Goal: Task Accomplishment & Management: Manage account settings

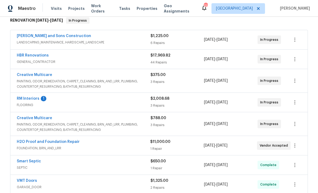
scroll to position [91, 0]
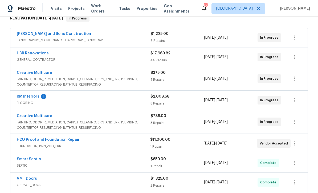
click at [23, 96] on link "RM Interiors" at bounding box center [28, 97] width 23 height 4
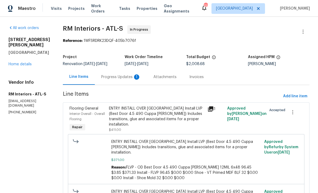
click at [108, 77] on div "Progress Updates 1" at bounding box center [120, 76] width 39 height 5
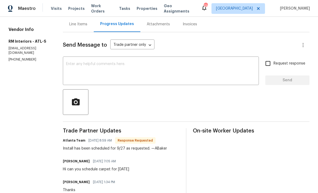
scroll to position [53, 0]
click at [68, 62] on textarea at bounding box center [161, 71] width 190 height 19
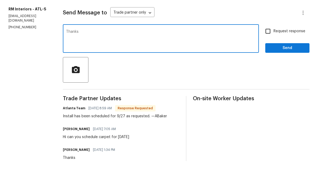
type textarea "Thanks"
click at [287, 77] on span "Send" at bounding box center [288, 80] width 36 height 7
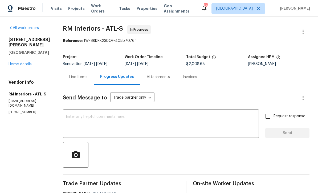
scroll to position [0, 0]
click at [17, 62] on link "Home details" at bounding box center [20, 64] width 23 height 4
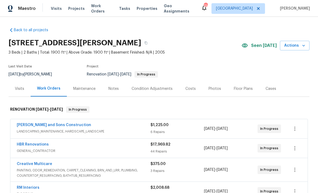
click at [111, 86] on div "Notes" at bounding box center [114, 88] width 10 height 5
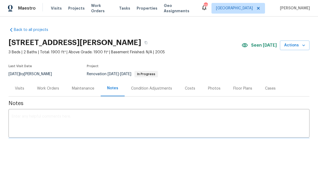
scroll to position [0, 0]
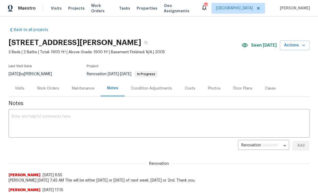
click at [18, 113] on div "x ​" at bounding box center [159, 123] width 301 height 27
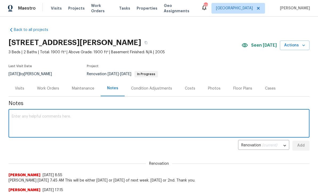
scroll to position [0, 0]
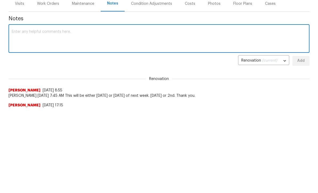
click at [20, 115] on textarea at bounding box center [159, 124] width 295 height 19
paste textarea "Atlanta Team 09/25/2025 8:59 AM Install has been scheduled for 9/27 as requeste…"
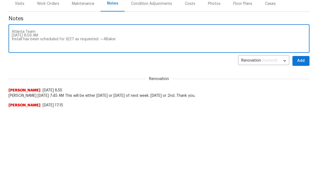
type textarea "Atlanta Team 09/25/2025 8:59 AM Install has been scheduled for 9/27 as requeste…"
click at [302, 143] on span "Add" at bounding box center [301, 146] width 9 height 7
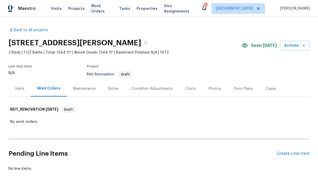
click at [290, 151] on div "Create Line Item" at bounding box center [293, 153] width 33 height 5
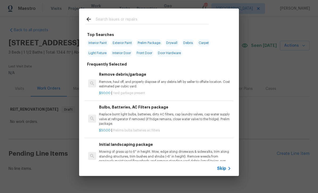
click at [226, 170] on icon at bounding box center [229, 168] width 6 height 6
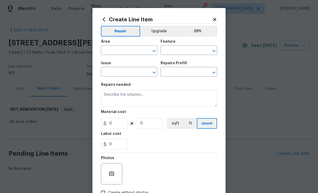
click at [109, 47] on input "text" at bounding box center [122, 51] width 42 height 8
click at [112, 63] on li "HVAC" at bounding box center [129, 63] width 57 height 9
type input "HVAC"
click at [172, 50] on input "text" at bounding box center [182, 51] width 42 height 8
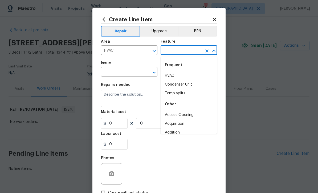
click at [170, 76] on li "HVAC" at bounding box center [189, 75] width 57 height 9
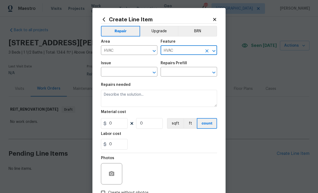
type input "HVAC"
click at [114, 73] on input "text" at bounding box center [122, 72] width 42 height 8
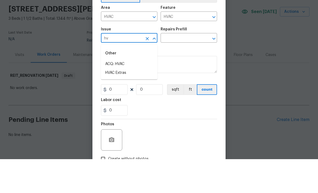
scroll to position [14, 0]
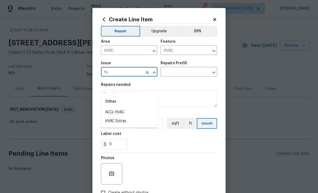
click at [115, 117] on li "HVAC Extras" at bounding box center [129, 121] width 57 height 9
type input "HVAC Extras"
click at [173, 73] on input "text" at bounding box center [182, 72] width 42 height 8
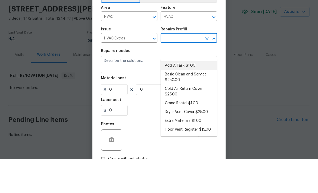
click at [179, 95] on li "Add A Task $1.00" at bounding box center [189, 99] width 57 height 9
type input "Add A Task $1.00"
type textarea "HPM to detail"
type input "1"
type input "Add A Task $1.00"
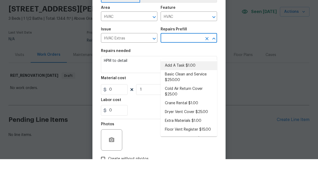
type input "1"
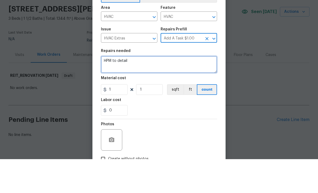
click at [139, 98] on textarea "HPM to detail" at bounding box center [159, 98] width 116 height 17
paste textarea "Hello Mirsad Srna, we have a new house assigned as one of our listing pilot hom…"
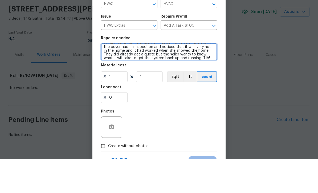
scroll to position [64, 0]
click at [156, 89] on textarea "HPM to detail Hello Mirsad Srna, we have a new house assigned as one of our lis…" at bounding box center [159, 85] width 116 height 17
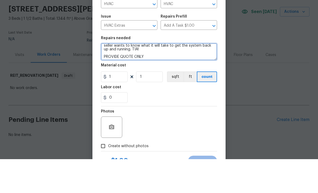
scroll to position [0, 0]
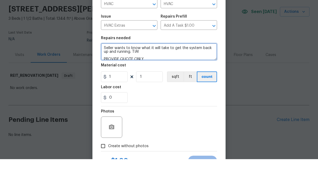
click at [160, 91] on textarea "Seller wants to know what it will take to get the system back up and running. T…" at bounding box center [159, 85] width 116 height 17
click at [144, 89] on textarea "Seller wants to know what it will take to get the system back up and running. T…" at bounding box center [159, 85] width 116 height 17
click at [142, 87] on textarea "Seller wants to know what it will take to get the system back up and running. T…" at bounding box center [159, 85] width 116 height 17
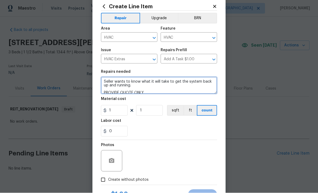
type textarea "Seller wants to know what it will take to get the system back up and running. P…"
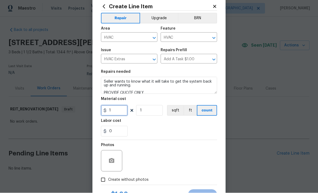
click at [116, 113] on input "1" at bounding box center [114, 110] width 27 height 11
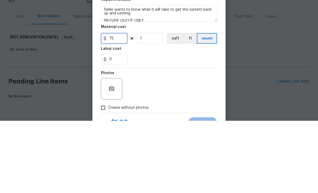
type input "75"
click at [139, 126] on div "0" at bounding box center [159, 131] width 116 height 11
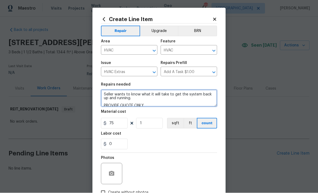
click at [106, 96] on textarea "Seller wants to know what it will take to get the system back up and running. P…" at bounding box center [159, 98] width 116 height 17
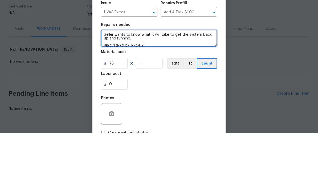
click at [147, 90] on textarea "Seller wants to know what it will take to get the system back up and running. P…" at bounding box center [159, 98] width 116 height 17
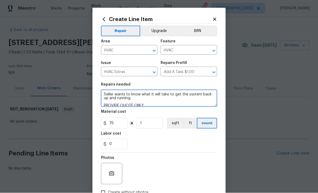
type textarea "Seller wants to know what it will take to get the system back up and running. P…"
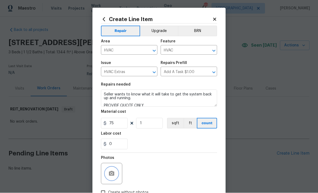
click at [110, 176] on icon "button" at bounding box center [111, 173] width 5 height 5
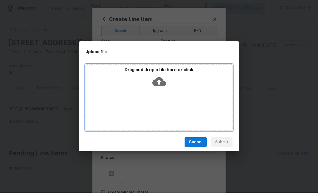
click at [158, 82] on icon at bounding box center [160, 82] width 14 height 14
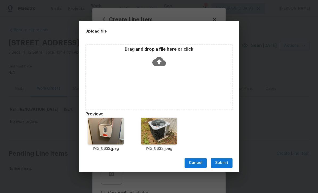
scroll to position [15, 0]
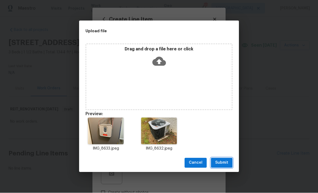
click at [224, 162] on span "Submit" at bounding box center [221, 163] width 13 height 7
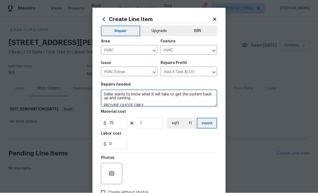
click at [104, 94] on textarea "Seller wants to know what it will take to get the system back up and running. P…" at bounding box center [159, 98] width 116 height 17
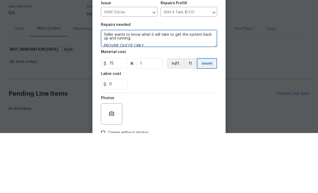
click at [108, 90] on textarea "Seller wants to know what it will take to get the system back up and running. P…" at bounding box center [159, 98] width 116 height 17
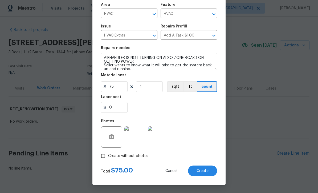
scroll to position [38, 0]
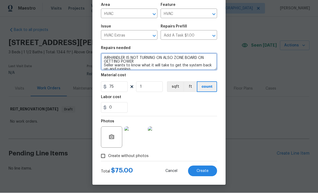
type textarea "AIRHANDLER IS NOT TURNING ON ALSO ZONE BOARD ON GETTING POWER Seller wants to k…"
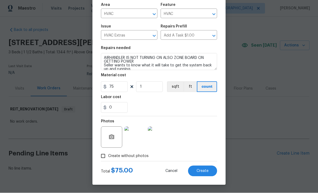
click at [200, 169] on span "Create" at bounding box center [203, 171] width 12 height 4
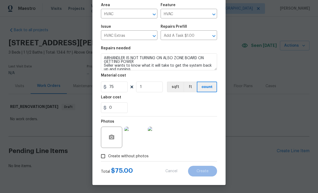
type input "0"
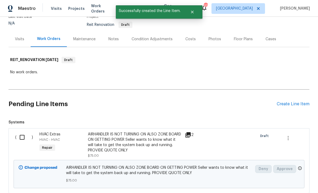
scroll to position [50, 0]
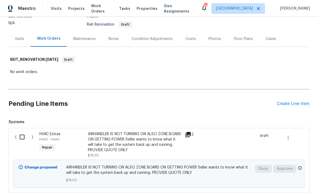
click at [24, 131] on input "checkbox" at bounding box center [24, 136] width 15 height 11
checkbox input "true"
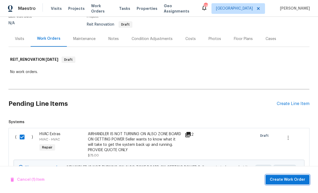
click at [299, 178] on span "Create Work Order" at bounding box center [287, 179] width 35 height 7
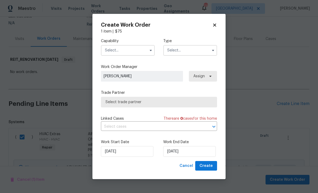
click at [112, 54] on input "text" at bounding box center [128, 50] width 54 height 11
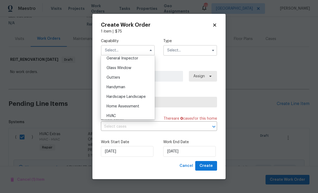
scroll to position [271, 0]
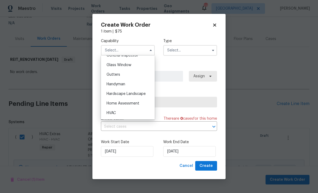
click at [111, 113] on span "HVAC" at bounding box center [111, 113] width 9 height 4
type input "HVAC"
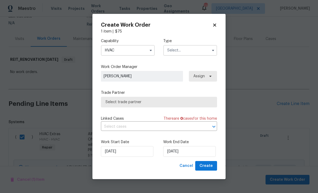
click at [173, 48] on input "text" at bounding box center [190, 50] width 54 height 11
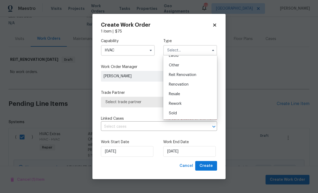
scroll to position [63, 0]
click at [179, 74] on span "Reit Renovation" at bounding box center [182, 75] width 27 height 4
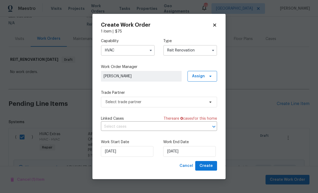
type input "Reit Renovation"
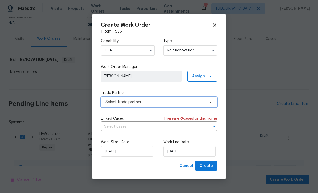
click at [110, 101] on span "Select trade partner" at bounding box center [155, 101] width 99 height 5
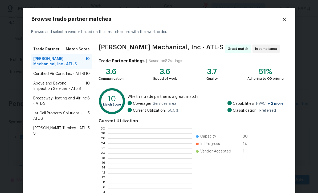
scroll to position [75, 84]
click at [61, 129] on span "Davis Turnkey - ATL-S" at bounding box center [60, 131] width 54 height 11
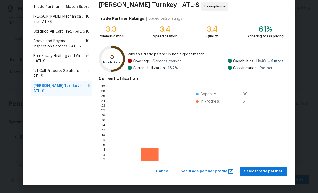
scroll to position [42, 0]
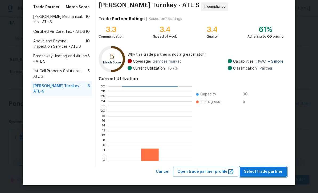
click at [267, 171] on span "Select trade partner" at bounding box center [263, 172] width 39 height 7
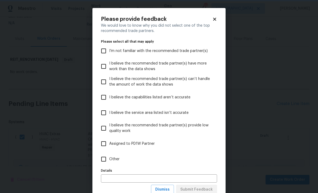
scroll to position [0, 0]
click at [104, 159] on input "Other" at bounding box center [103, 159] width 11 height 11
checkbox input "true"
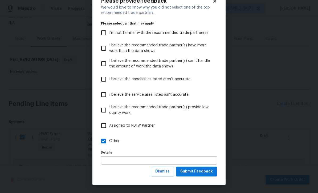
scroll to position [18, 0]
click at [200, 170] on span "Submit Feedback" at bounding box center [196, 171] width 33 height 7
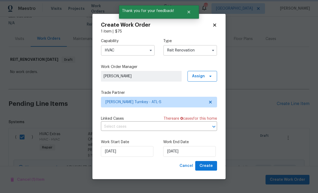
scroll to position [0, 0]
click at [174, 151] on input "9/25/2025" at bounding box center [189, 151] width 53 height 11
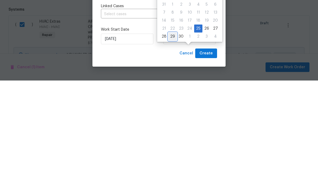
click at [172, 145] on div "29" at bounding box center [173, 148] width 9 height 7
type input "9/29/2025"
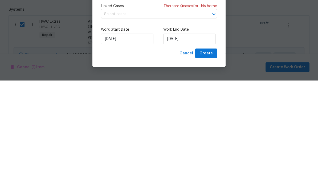
scroll to position [18, 0]
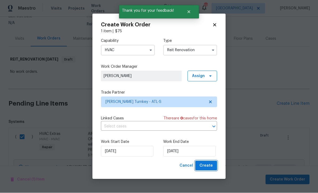
click at [206, 166] on span "Create" at bounding box center [206, 166] width 13 height 7
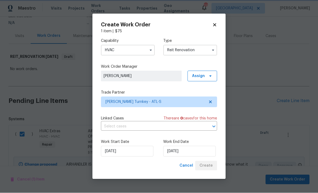
scroll to position [11, 0]
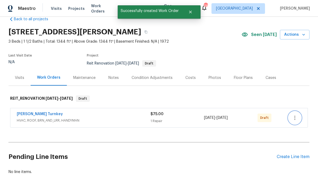
click at [296, 111] on button "button" at bounding box center [295, 117] width 13 height 13
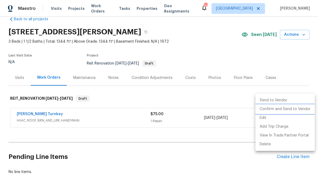
click at [291, 109] on li "Confirm and Send to Vendor" at bounding box center [285, 109] width 59 height 9
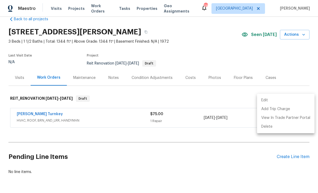
click at [222, 36] on div at bounding box center [159, 96] width 318 height 193
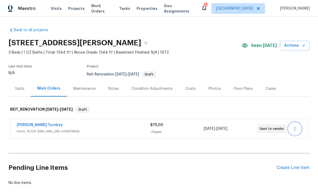
scroll to position [0, 0]
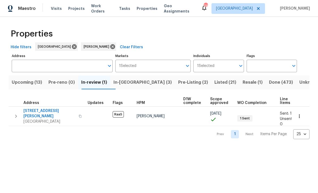
click at [123, 89] on button "In-[GEOGRAPHIC_DATA] (3)" at bounding box center [142, 82] width 65 height 14
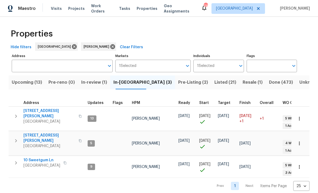
click at [37, 110] on span "306 Cooper Creek Dr" at bounding box center [49, 113] width 52 height 11
click at [31, 158] on span "10 Sweetgum Ln" at bounding box center [41, 160] width 37 height 5
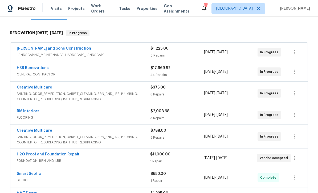
scroll to position [80, 0]
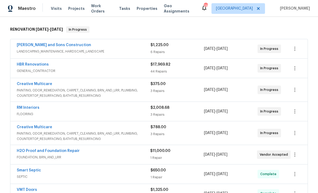
click at [34, 85] on link "Creative Multicare" at bounding box center [34, 84] width 35 height 4
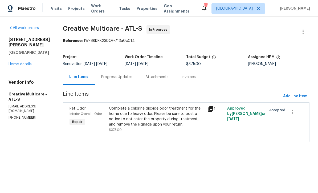
click at [127, 80] on div "Progress Updates" at bounding box center [116, 76] width 31 height 5
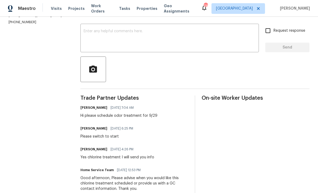
scroll to position [85, 0]
click at [88, 36] on textarea at bounding box center [170, 39] width 172 height 19
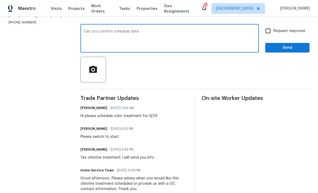
type textarea "Can you confirm schedule date"
click at [268, 33] on input "Request response" at bounding box center [268, 30] width 11 height 11
checkbox input "true"
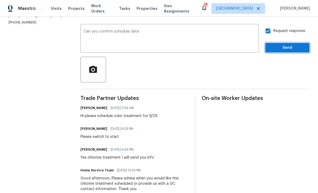
click at [282, 49] on span "Send" at bounding box center [288, 48] width 36 height 7
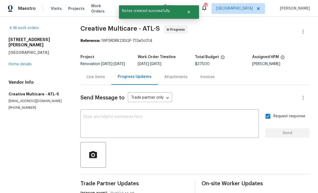
click at [17, 62] on link "Home details" at bounding box center [20, 64] width 23 height 4
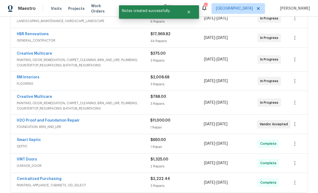
scroll to position [111, 0]
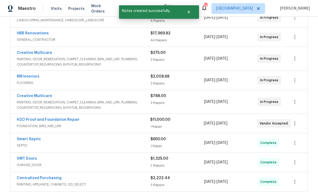
click at [38, 97] on link "Creative Multicare" at bounding box center [34, 96] width 35 height 4
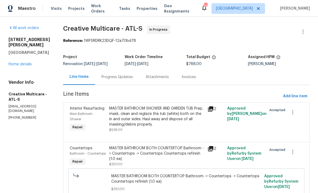
click at [128, 80] on div "Progress Updates" at bounding box center [117, 76] width 31 height 5
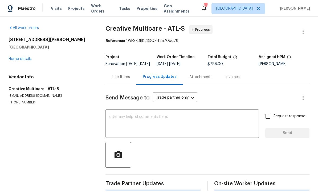
click at [109, 119] on textarea at bounding box center [182, 124] width 147 height 19
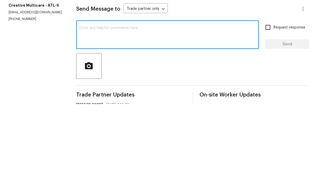
click at [88, 115] on textarea at bounding box center [167, 124] width 176 height 19
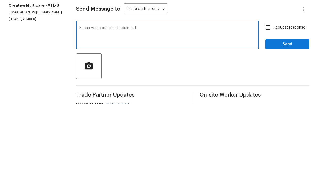
type textarea "Hi can you confirm schedule date"
click at [270, 111] on input "Request response" at bounding box center [268, 116] width 11 height 11
checkbox input "true"
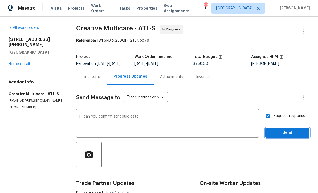
click at [294, 130] on span "Send" at bounding box center [288, 133] width 36 height 7
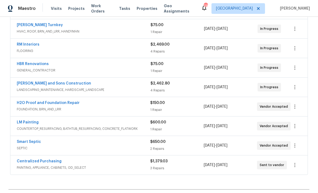
scroll to position [117, 0]
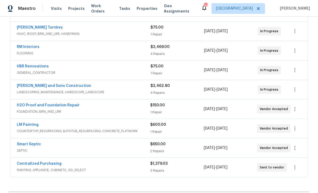
click at [28, 105] on link "H2O Proof and Foundation Repair" at bounding box center [48, 105] width 63 height 4
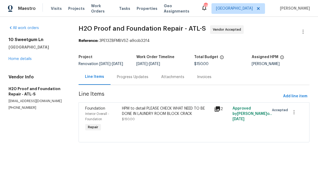
click at [130, 80] on div "Progress Updates" at bounding box center [132, 76] width 31 height 5
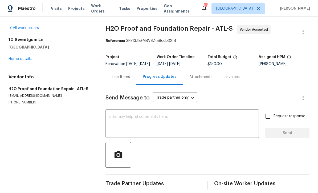
scroll to position [9, 0]
click at [107, 111] on div "x ​" at bounding box center [183, 124] width 154 height 27
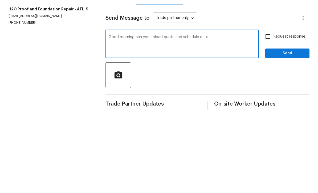
type textarea "Good morning can you upload quote and schedule date"
click at [268, 111] on input "Request response" at bounding box center [268, 116] width 11 height 11
checkbox input "true"
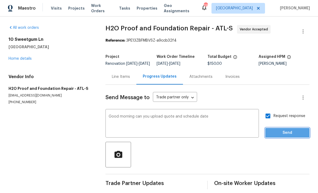
click at [299, 128] on button "Send" at bounding box center [288, 133] width 44 height 10
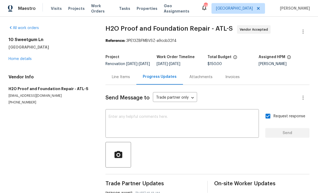
scroll to position [9, 0]
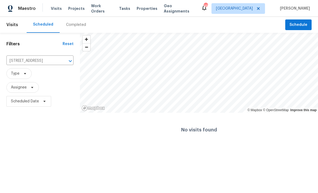
click at [66, 63] on icon "Clear" at bounding box center [63, 60] width 5 height 5
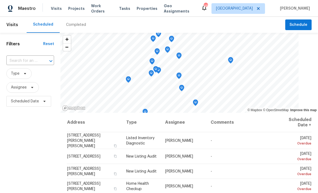
click at [18, 61] on input "text" at bounding box center [22, 61] width 33 height 8
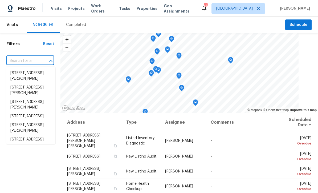
click at [17, 61] on input "text" at bounding box center [22, 61] width 33 height 8
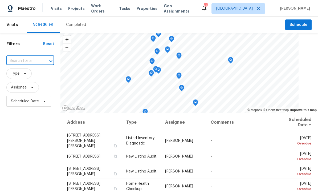
paste input "[STREET_ADDRESS]"
type input "[STREET_ADDRESS]"
click at [22, 74] on li "[STREET_ADDRESS]" at bounding box center [30, 73] width 49 height 9
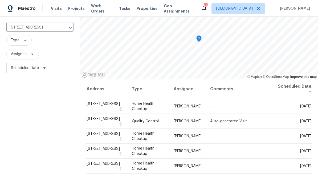
scroll to position [34, 0]
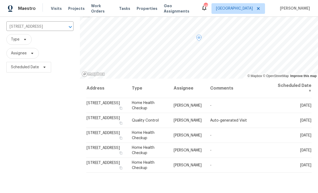
click at [0, 0] on span at bounding box center [0, 0] width 0 height 0
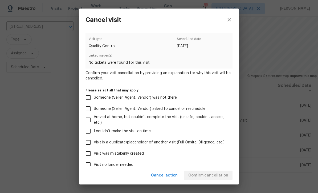
click at [89, 154] on input "Visit was mistakenly created" at bounding box center [88, 153] width 11 height 11
checkbox input "true"
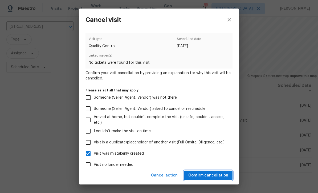
click at [208, 174] on span "Confirm cancellation" at bounding box center [208, 175] width 40 height 7
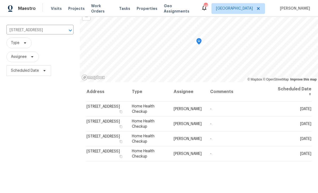
scroll to position [30, 0]
